Goal: Complete application form

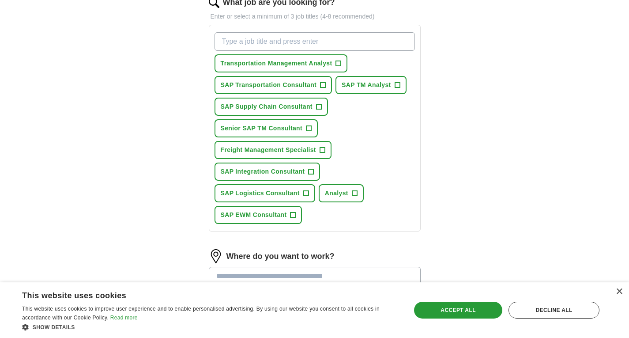
scroll to position [127, 0]
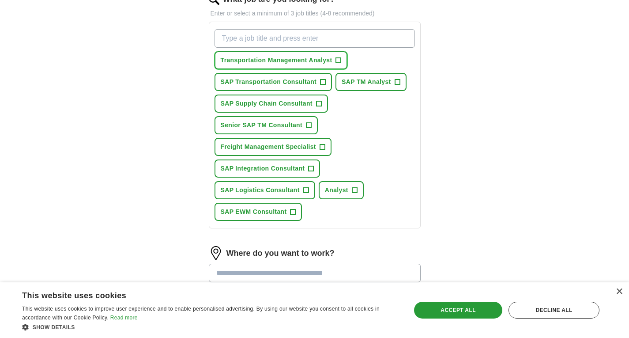
click at [338, 59] on span "+" at bounding box center [338, 60] width 5 height 7
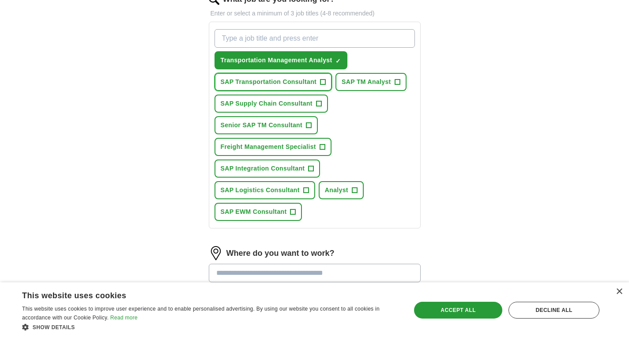
click at [324, 83] on span "+" at bounding box center [323, 82] width 5 height 7
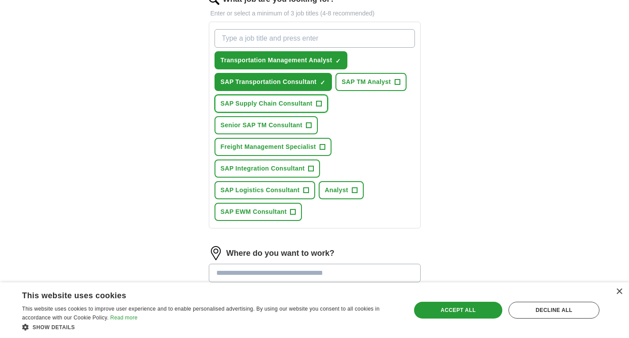
click at [320, 103] on span "+" at bounding box center [318, 103] width 5 height 7
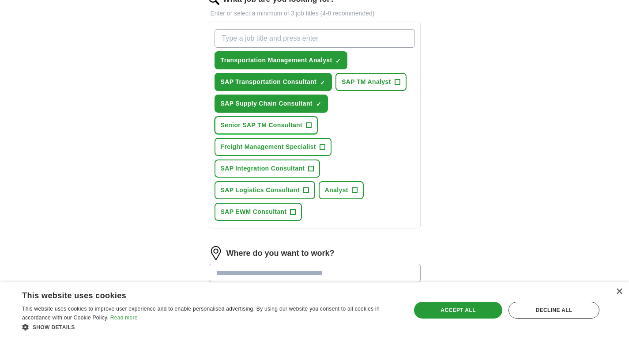
click at [312, 125] on button "Senior SAP TM Consultant +" at bounding box center [267, 125] width 104 height 18
click at [396, 80] on span "+" at bounding box center [397, 82] width 5 height 7
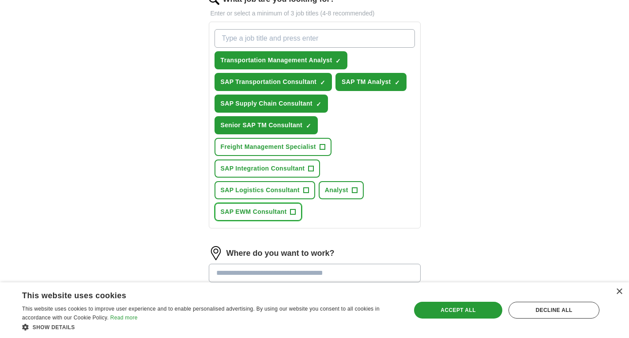
click at [295, 211] on span "+" at bounding box center [293, 211] width 5 height 7
click at [321, 146] on span "+" at bounding box center [322, 147] width 5 height 7
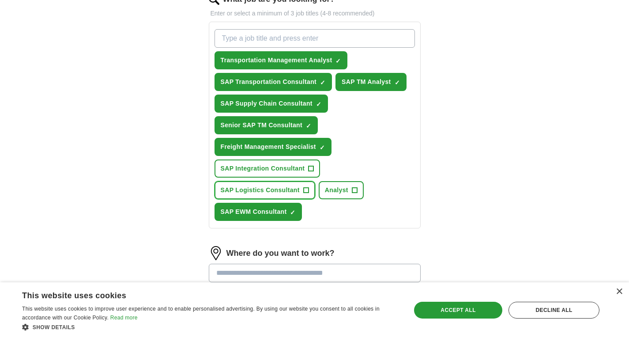
click at [304, 189] on span "+" at bounding box center [305, 190] width 5 height 7
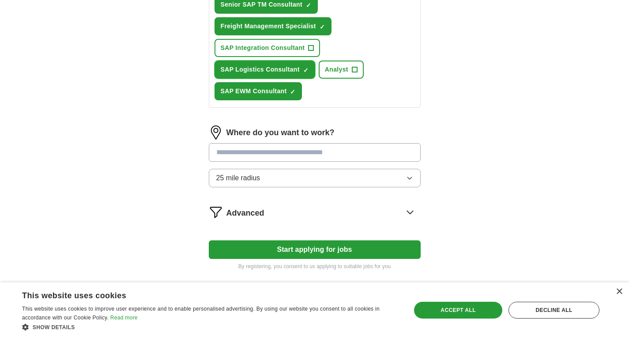
scroll to position [248, 0]
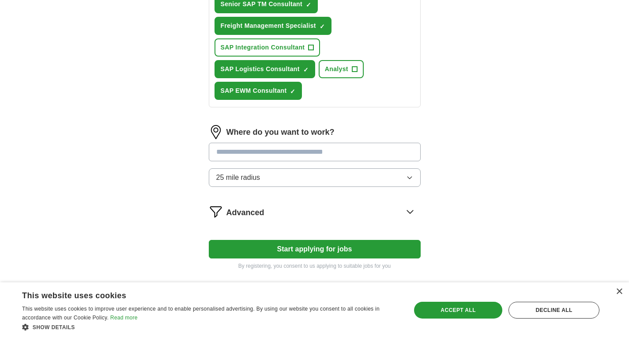
click at [289, 148] on input at bounding box center [315, 152] width 212 height 19
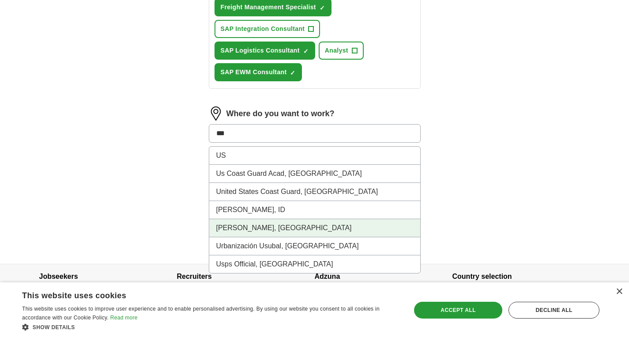
scroll to position [269, 0]
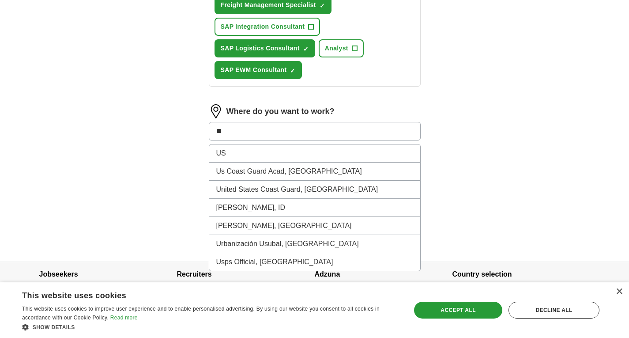
type input "*"
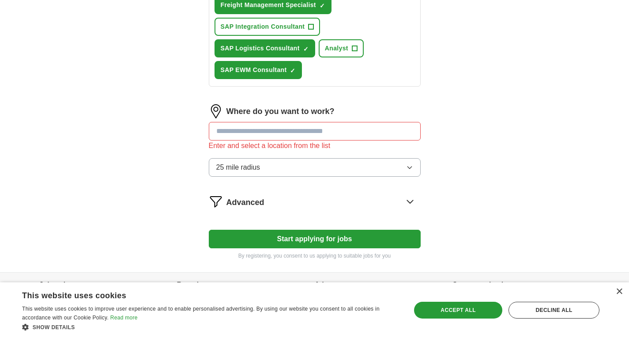
click at [201, 150] on div "Let ApplyIQ do the hard work of searching and applying for jobs. Just tell us w…" at bounding box center [315, 39] width 283 height 465
click at [266, 166] on button "25 mile radius" at bounding box center [315, 167] width 212 height 19
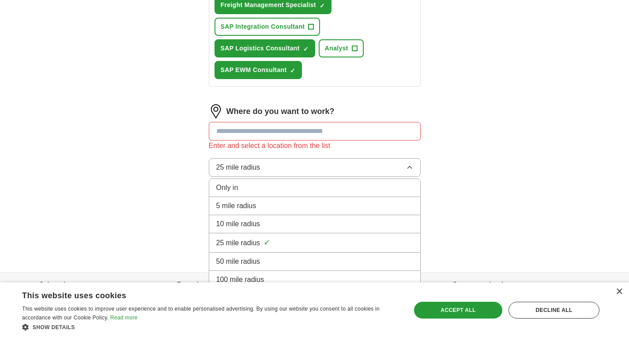
scroll to position [292, 0]
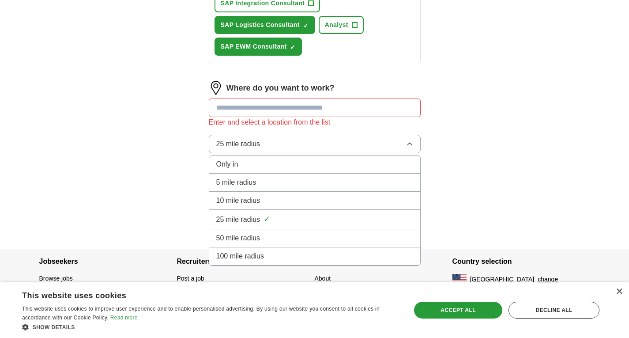
click at [271, 256] on div "100 mile radius" at bounding box center [314, 256] width 197 height 11
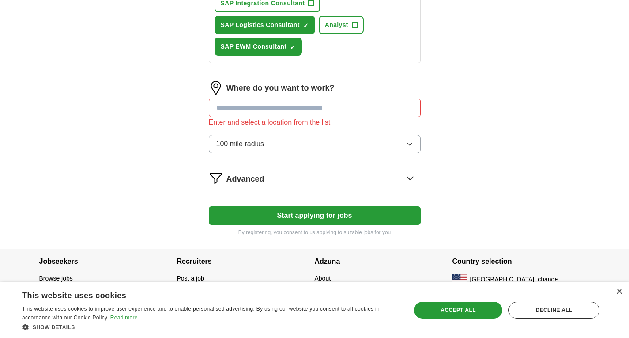
click at [291, 107] on input at bounding box center [315, 108] width 212 height 19
type input "***"
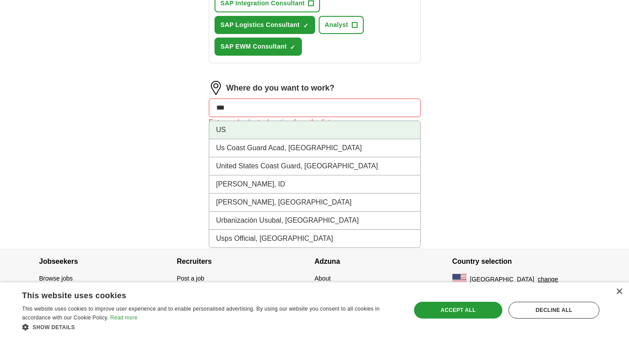
click at [286, 129] on li "US" at bounding box center [314, 130] width 211 height 18
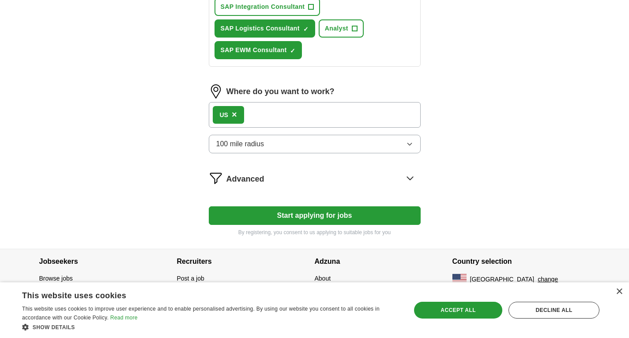
click at [318, 212] on button "Start applying for jobs" at bounding box center [315, 215] width 212 height 19
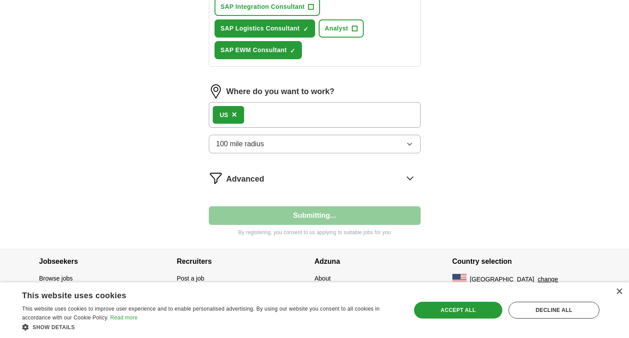
select select "**"
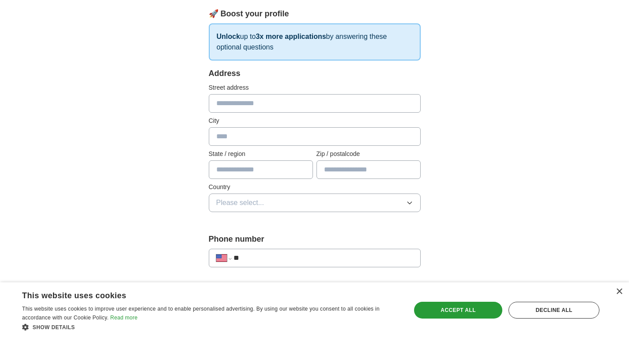
scroll to position [124, 0]
click at [248, 104] on input "text" at bounding box center [315, 104] width 212 height 19
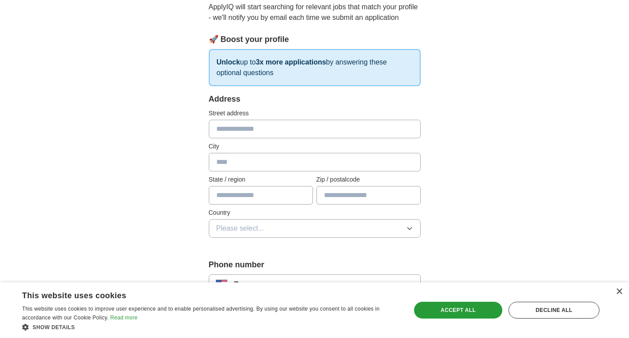
scroll to position [100, 0]
type input "**********"
click at [252, 161] on input "text" at bounding box center [315, 161] width 212 height 19
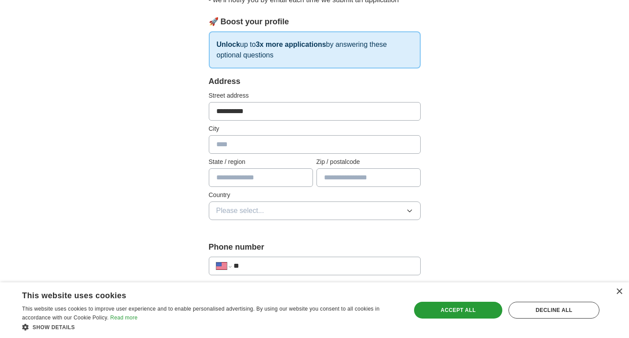
scroll to position [118, 0]
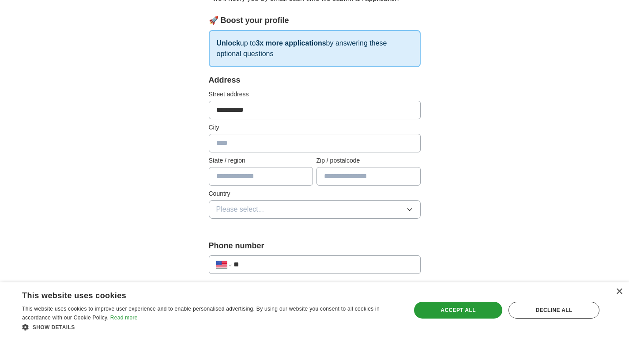
drag, startPoint x: 257, startPoint y: 109, endPoint x: 186, endPoint y: 114, distance: 71.3
click at [186, 114] on div "**********" at bounding box center [315, 335] width 283 height 755
click at [227, 148] on input "text" at bounding box center [315, 143] width 212 height 19
type input "**********"
click at [246, 174] on input "text" at bounding box center [261, 176] width 104 height 19
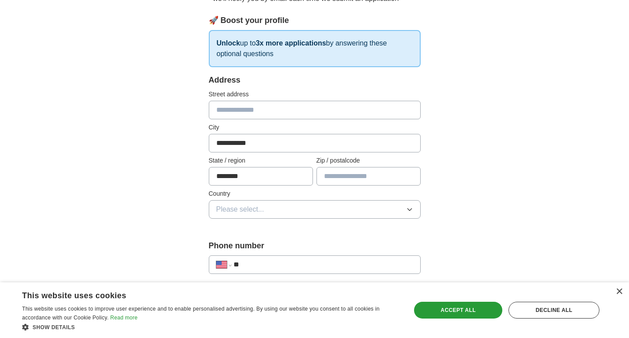
type input "********"
click at [336, 172] on input "text" at bounding box center [369, 176] width 104 height 19
type input "*****"
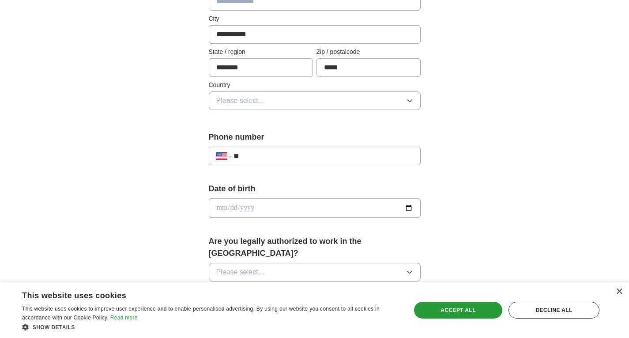
scroll to position [244, 0]
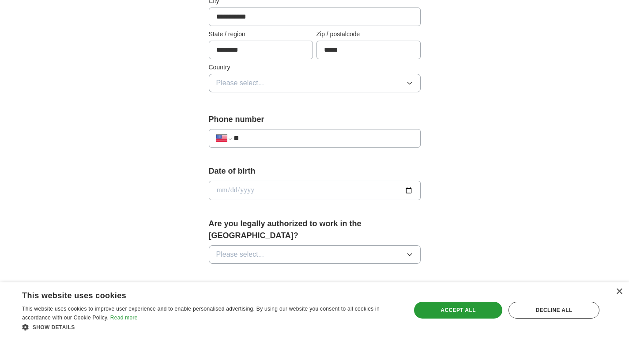
click at [259, 80] on span "Please select..." at bounding box center [240, 83] width 48 height 11
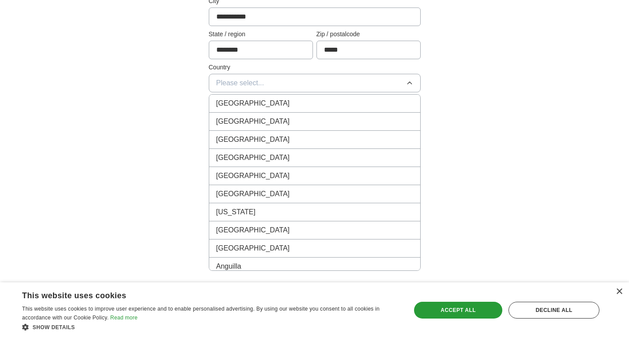
click at [265, 117] on div "[GEOGRAPHIC_DATA]" at bounding box center [314, 121] width 197 height 11
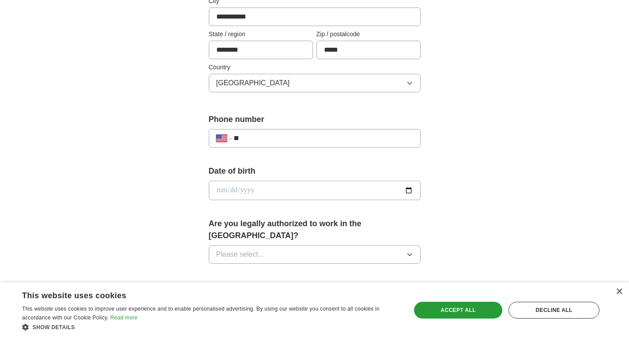
drag, startPoint x: 261, startPoint y: 131, endPoint x: 263, endPoint y: 137, distance: 7.0
click at [263, 137] on div "**********" at bounding box center [315, 138] width 212 height 19
click at [263, 137] on input "**" at bounding box center [323, 138] width 179 height 11
type input "**********"
click at [409, 192] on input "date" at bounding box center [315, 190] width 212 height 19
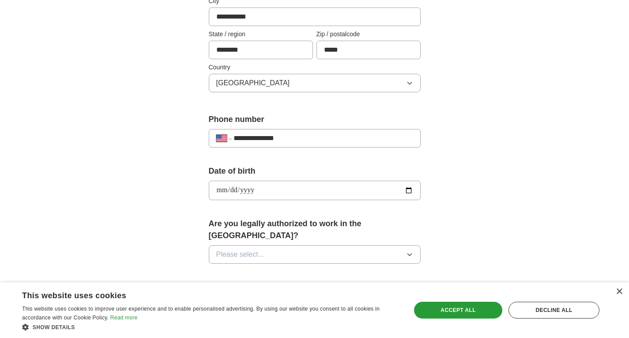
type input "**********"
click at [280, 248] on button "Please select..." at bounding box center [315, 254] width 212 height 19
click at [269, 269] on div "Yes" at bounding box center [314, 274] width 197 height 11
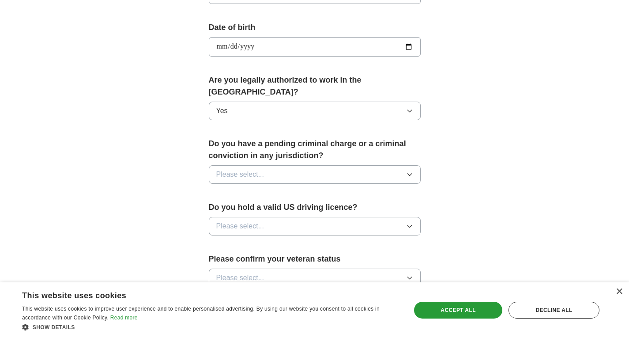
scroll to position [389, 0]
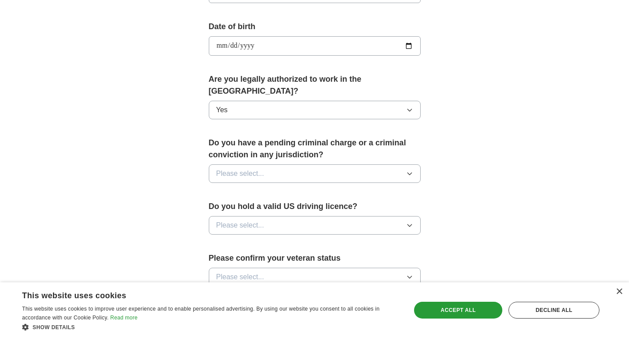
click at [265, 165] on button "Please select..." at bounding box center [315, 173] width 212 height 19
click at [264, 207] on div "No" at bounding box center [314, 212] width 197 height 11
click at [267, 216] on button "Please select..." at bounding box center [315, 225] width 212 height 19
click at [267, 258] on div "No" at bounding box center [314, 263] width 197 height 11
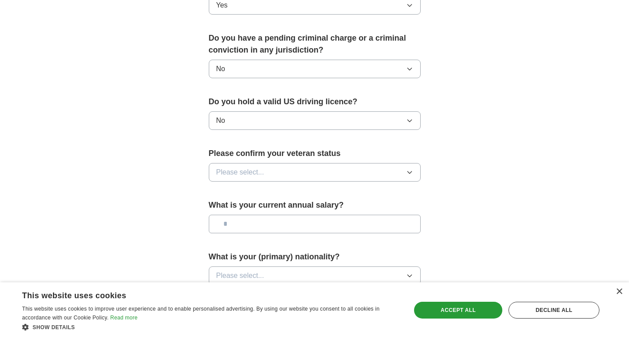
scroll to position [494, 0]
click at [259, 167] on span "Please select..." at bounding box center [240, 172] width 48 height 11
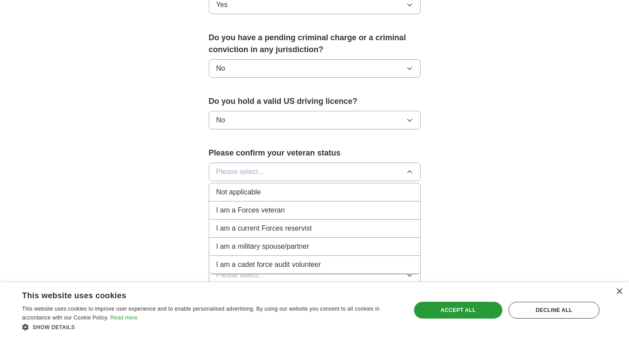
click at [272, 187] on div "Not applicable" at bounding box center [314, 192] width 197 height 11
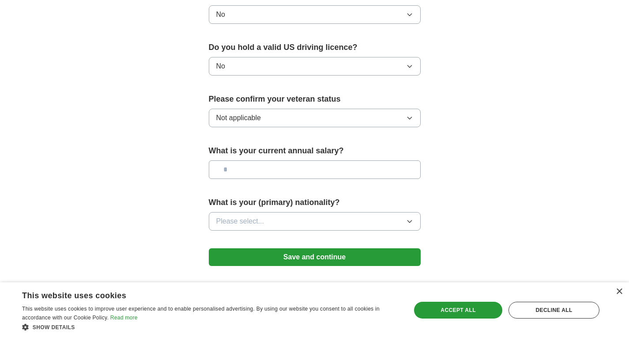
scroll to position [550, 0]
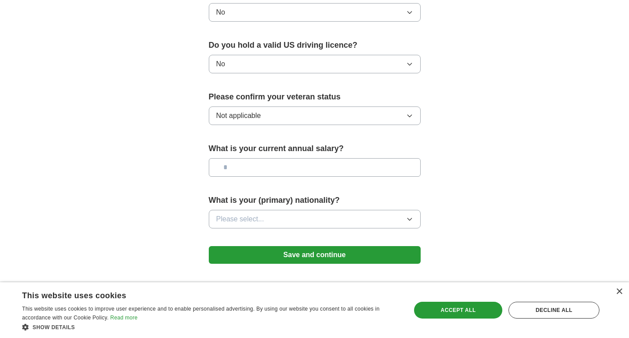
click at [253, 158] on input "text" at bounding box center [315, 167] width 212 height 19
type input "*******"
click at [257, 214] on span "Please select..." at bounding box center [240, 219] width 48 height 11
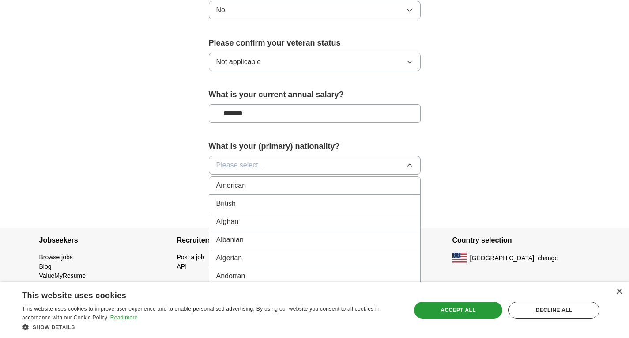
scroll to position [604, 0]
click at [260, 159] on span "Please select..." at bounding box center [240, 164] width 48 height 11
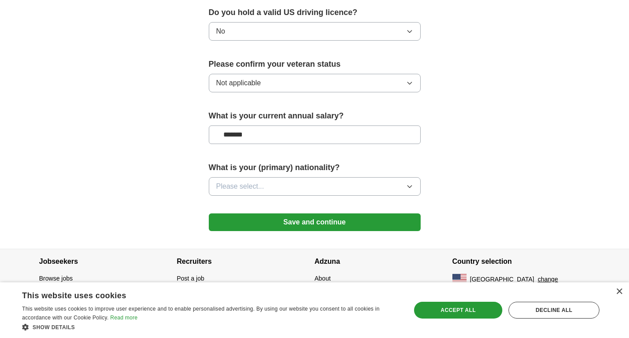
scroll to position [571, 0]
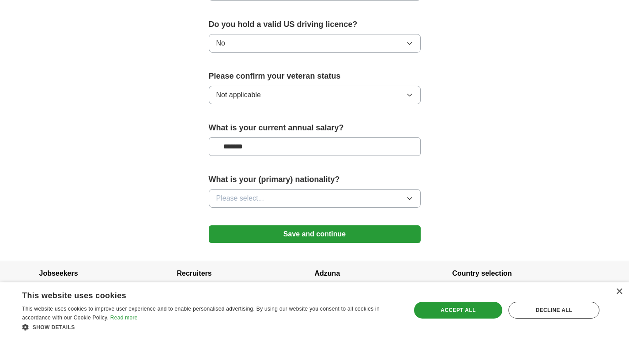
click at [261, 193] on span "Please select..." at bounding box center [240, 198] width 48 height 11
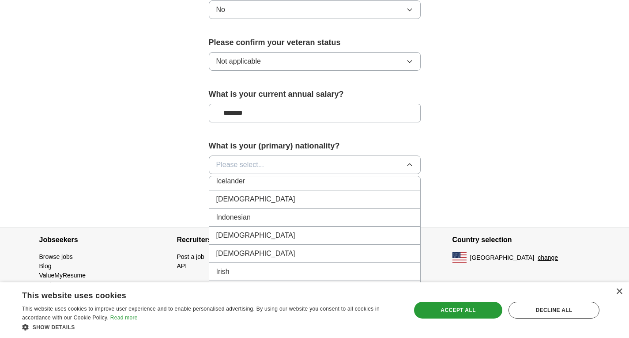
scroll to position [1432, 0]
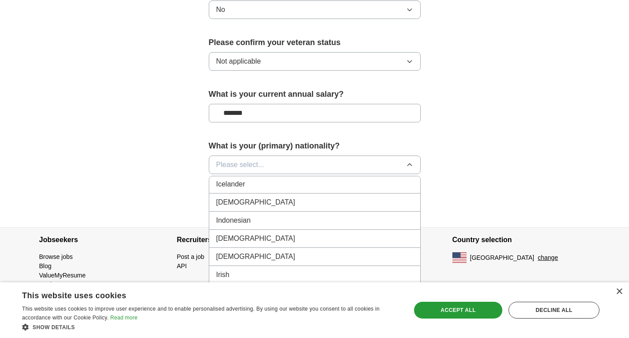
click at [257, 197] on div "[DEMOGRAPHIC_DATA]" at bounding box center [314, 202] width 197 height 11
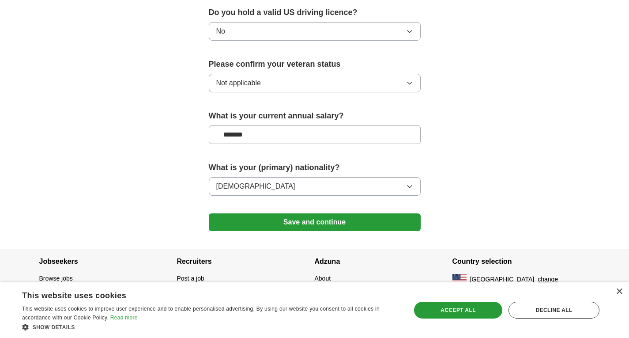
scroll to position [571, 0]
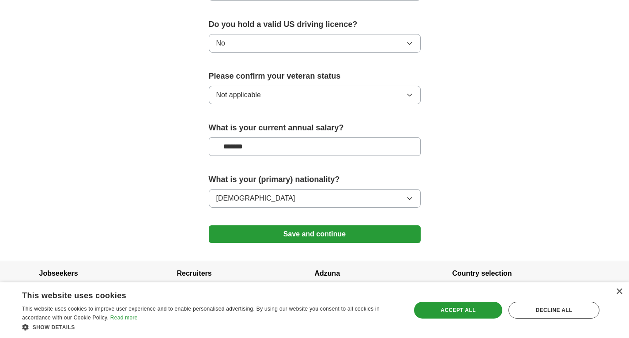
click at [283, 225] on button "Save and continue" at bounding box center [315, 234] width 212 height 18
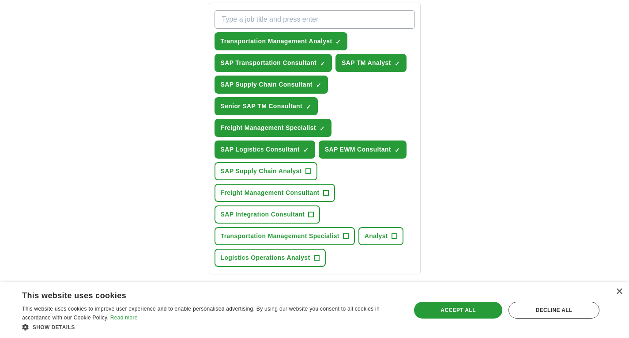
scroll to position [334, 0]
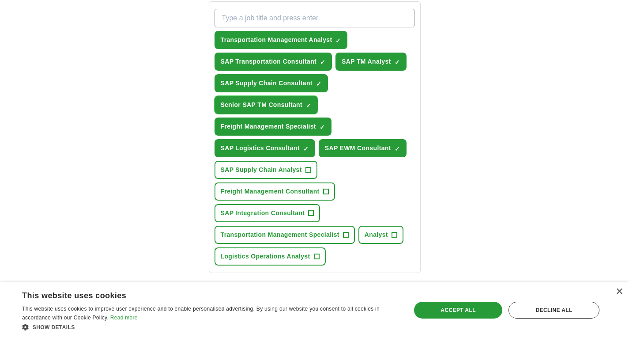
click at [252, 105] on span "Senior SAP TM Consultant" at bounding box center [262, 104] width 82 height 9
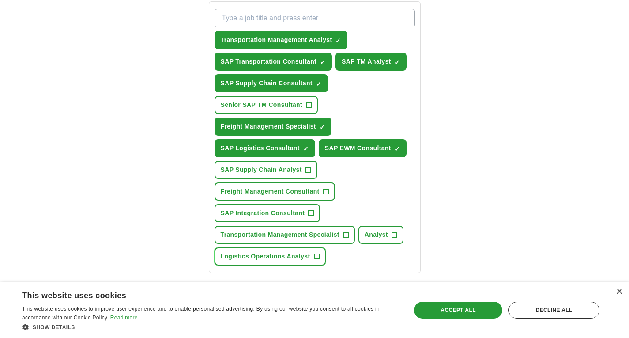
click at [316, 258] on span "+" at bounding box center [316, 256] width 5 height 7
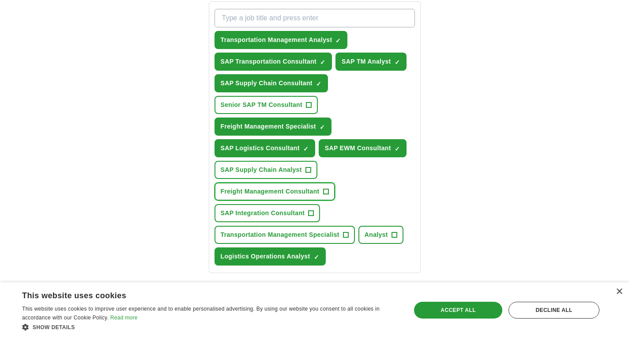
click at [327, 193] on span "+" at bounding box center [325, 191] width 5 height 7
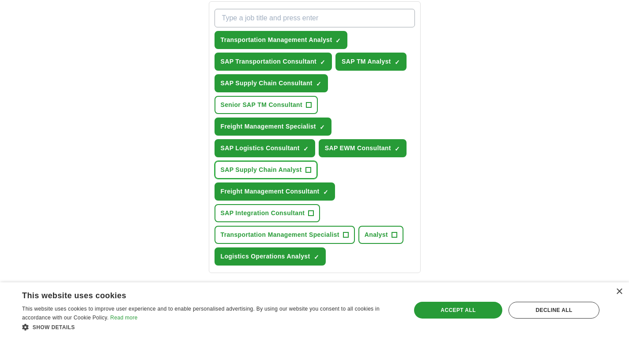
click at [310, 167] on span "+" at bounding box center [308, 170] width 5 height 7
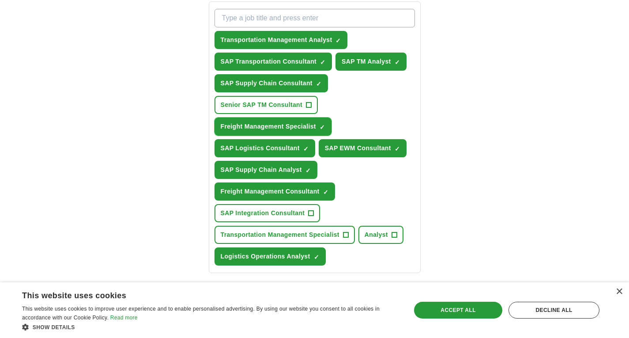
click at [0, 0] on span "×" at bounding box center [0, 0] width 0 height 0
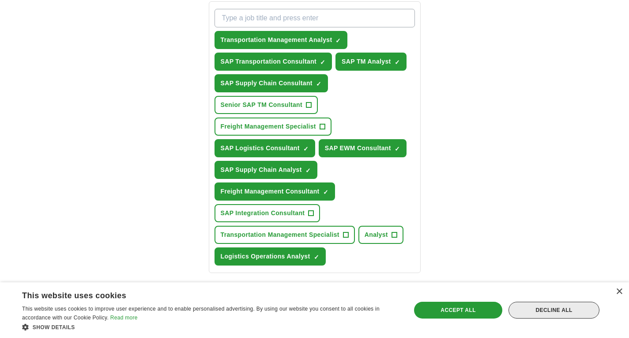
click at [579, 313] on div "Decline all" at bounding box center [554, 310] width 91 height 17
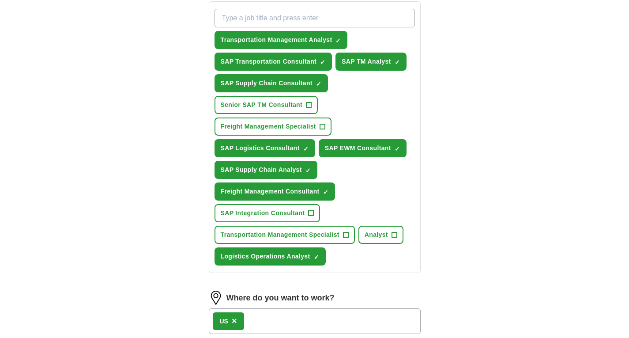
scroll to position [558, 0]
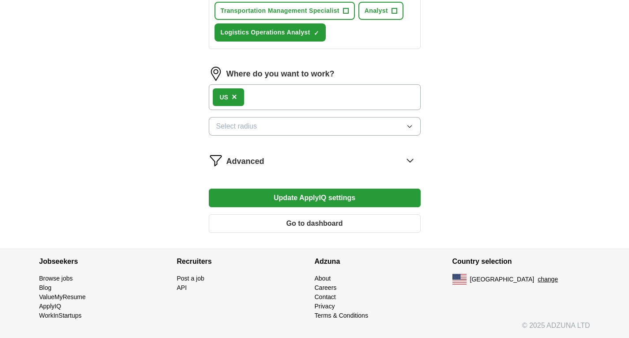
click at [335, 201] on button "Update ApplyIQ settings" at bounding box center [315, 198] width 212 height 19
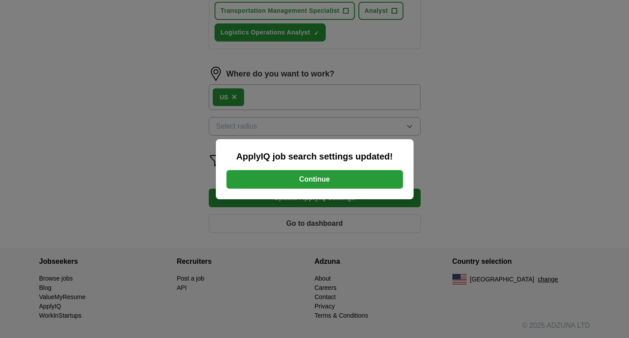
click at [328, 182] on button "Continue" at bounding box center [315, 179] width 177 height 19
